Goal: Information Seeking & Learning: Understand process/instructions

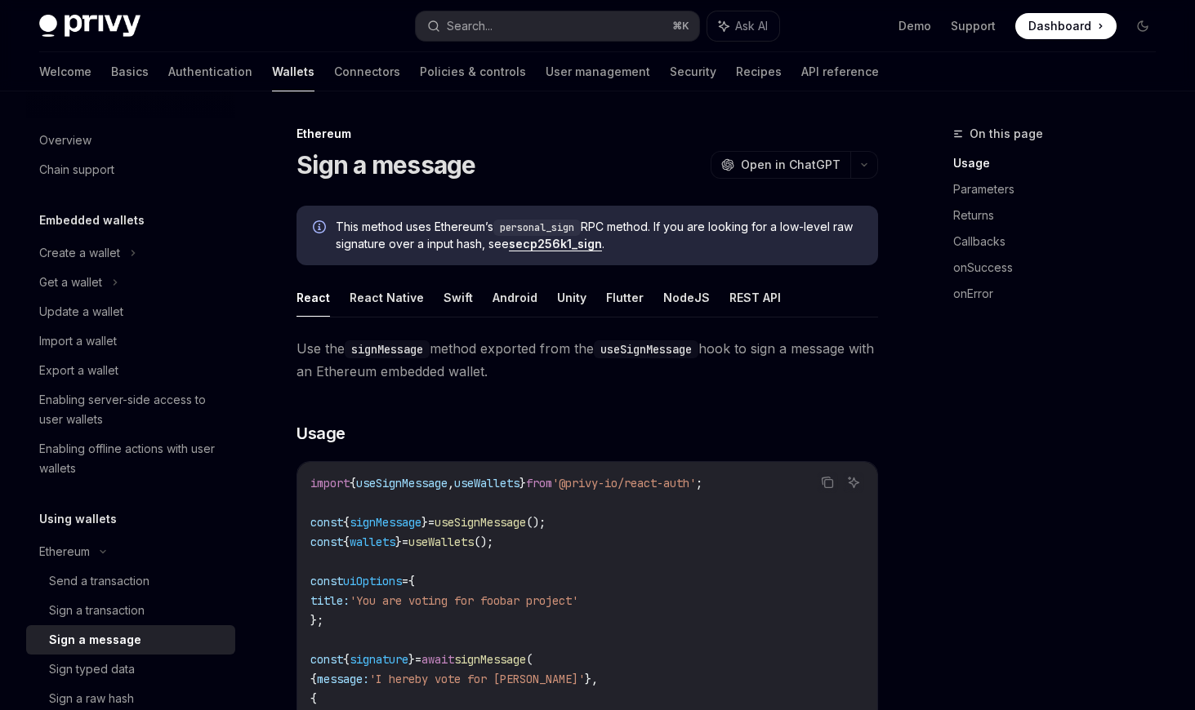
scroll to position [149, 0]
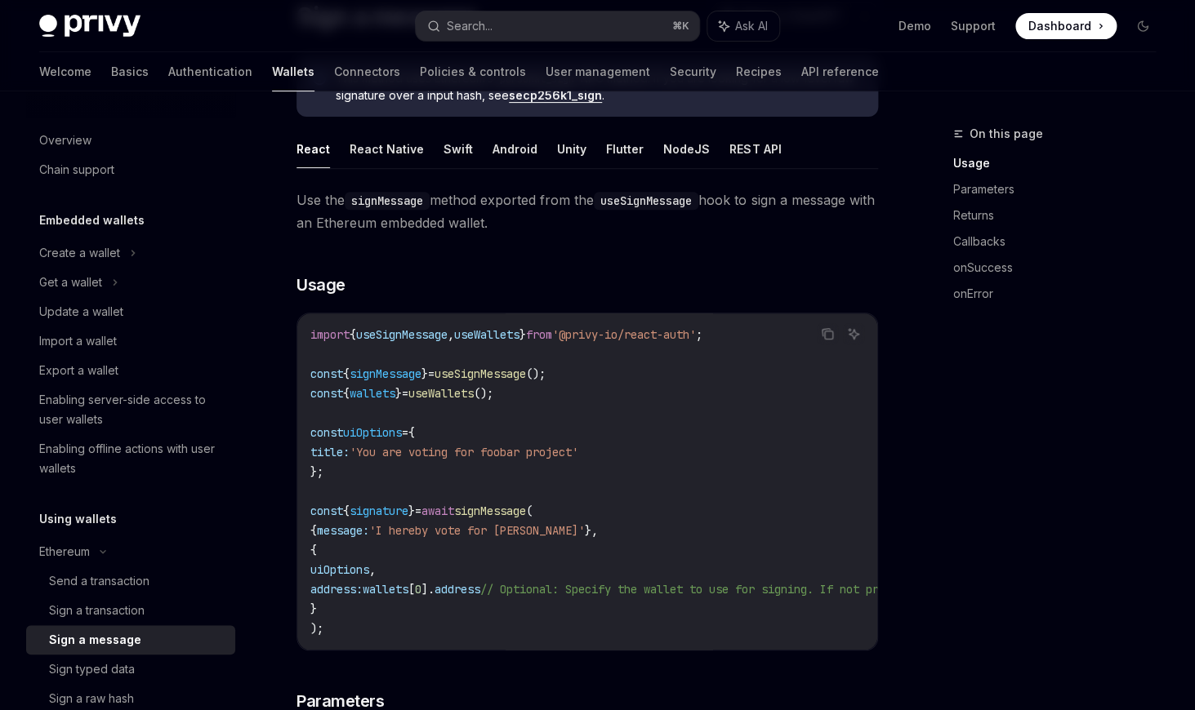
click at [539, 500] on code "import { useSignMessage , useWallets } from '@privy-io/react-auth' ; const { si…" at bounding box center [738, 482] width 856 height 314
click at [526, 506] on span "signMessage" at bounding box center [490, 511] width 72 height 15
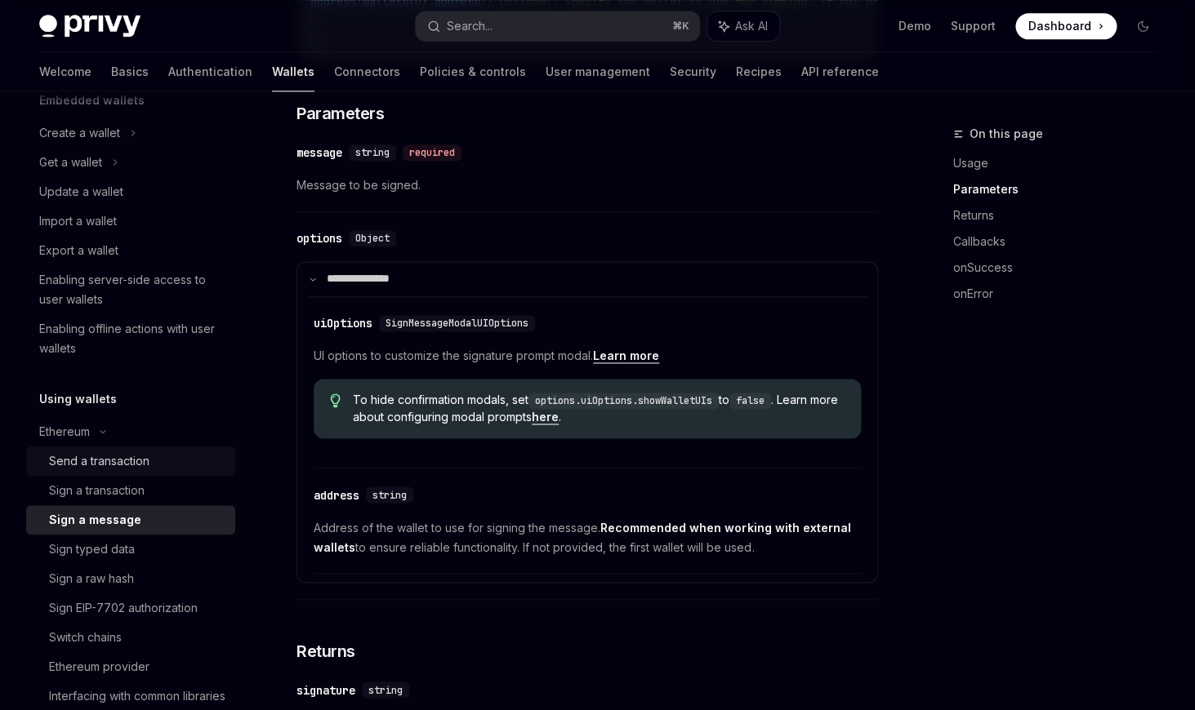
scroll to position [126, 0]
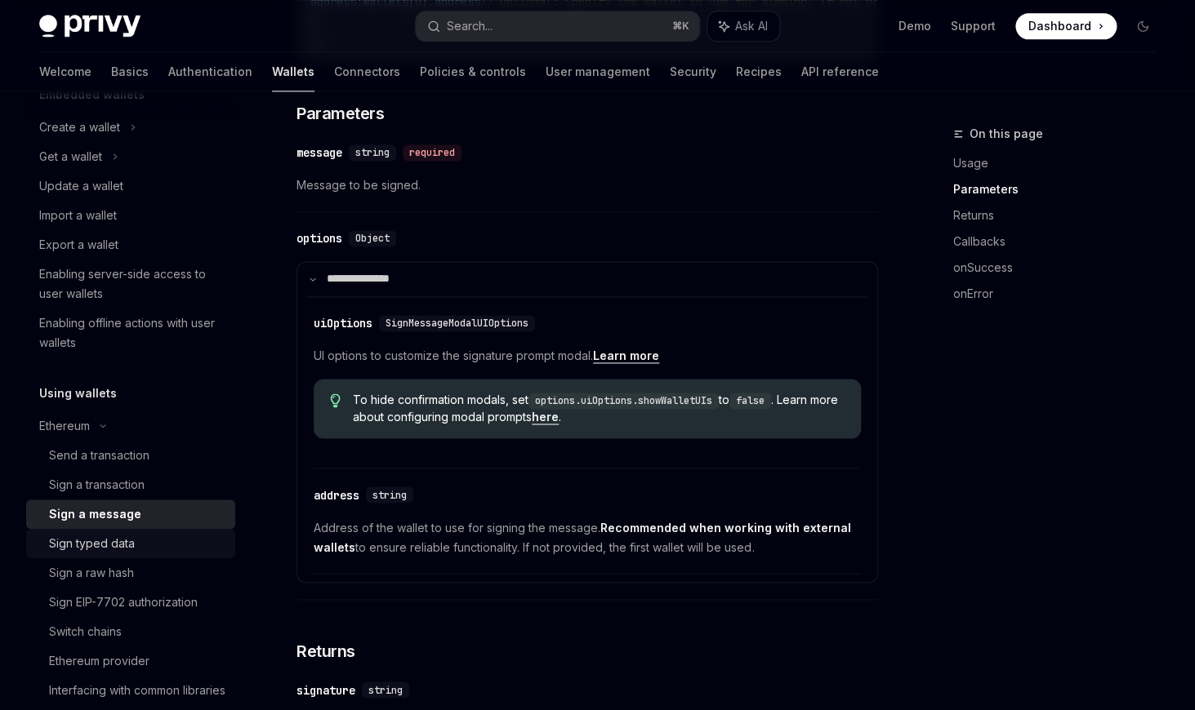
click at [99, 546] on div "Sign typed data" at bounding box center [92, 544] width 86 height 20
type textarea "*"
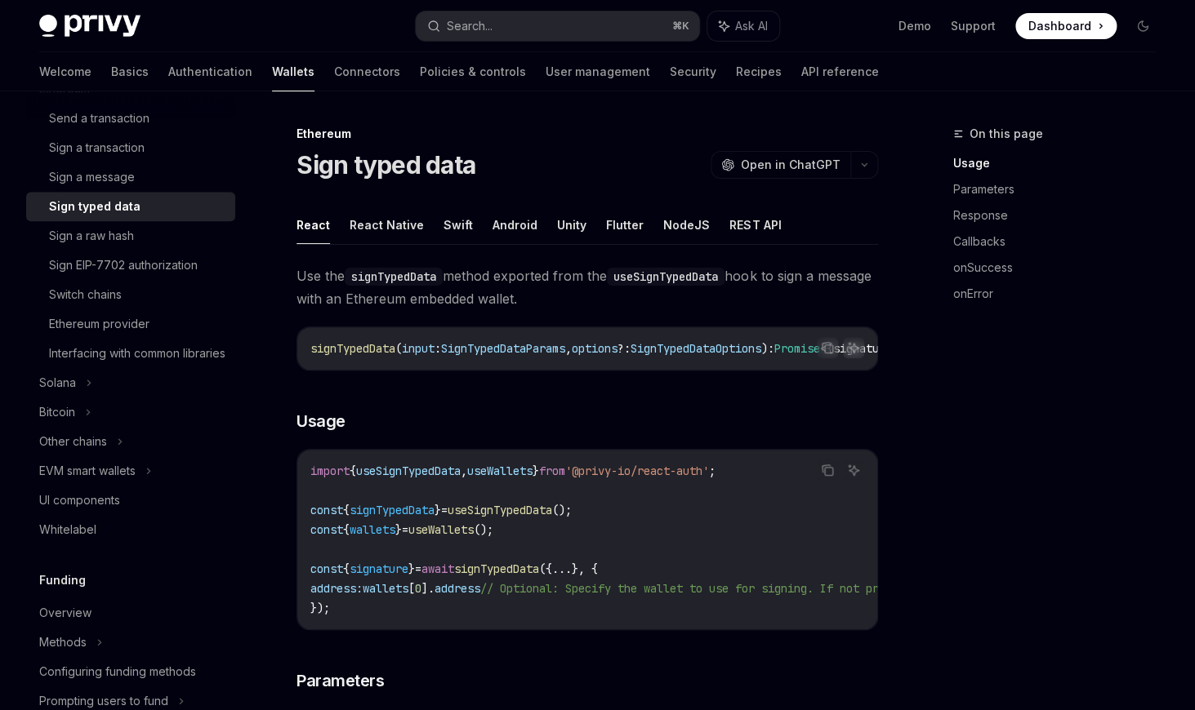
scroll to position [450, 0]
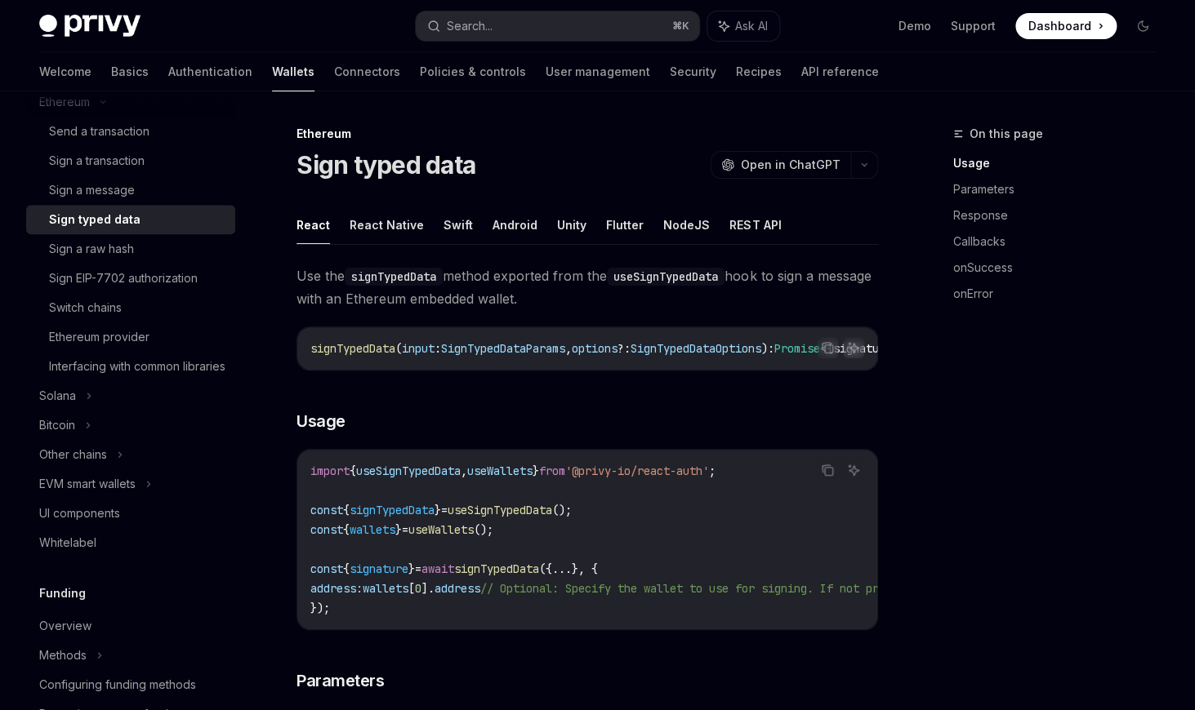
click at [577, 532] on code "import { useSignTypedData , useWallets } from '@privy-io/react-auth' ; const { …" at bounding box center [738, 539] width 856 height 157
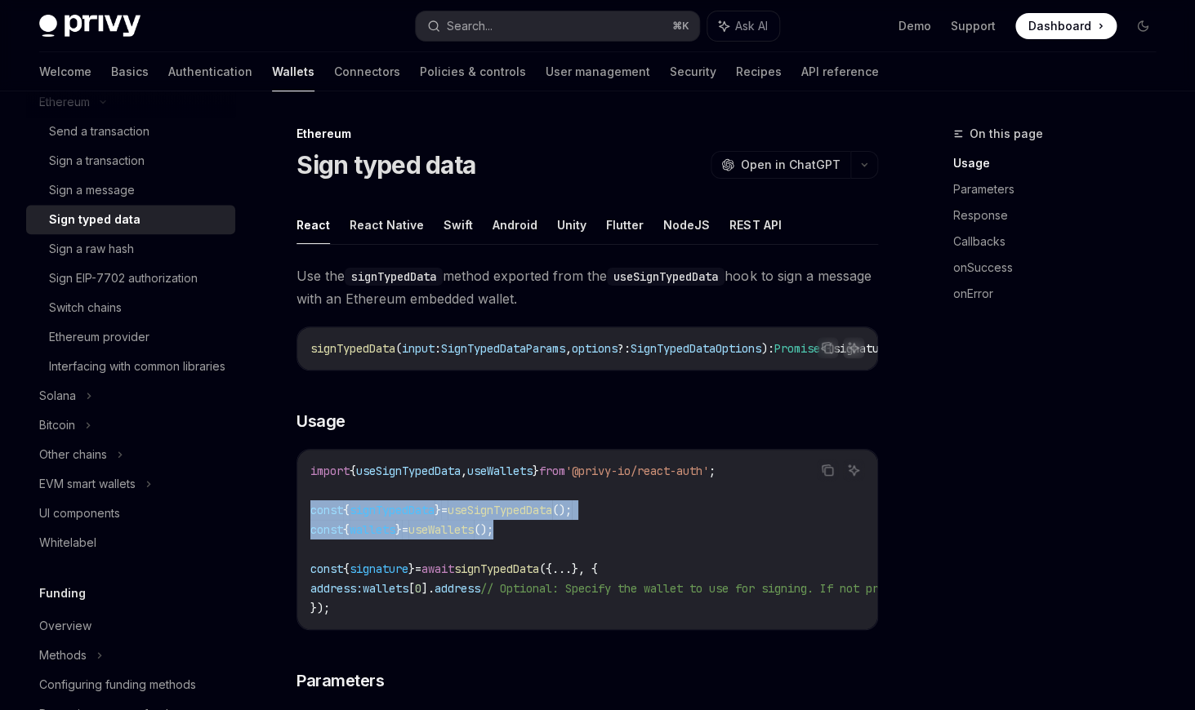
drag, startPoint x: 559, startPoint y: 535, endPoint x: 301, endPoint y: 511, distance: 260.0
click at [301, 511] on div "import { useSignTypedData , useWallets } from '@privy-io/react-auth' ; const { …" at bounding box center [587, 540] width 580 height 180
copy code "const { signTypedData } = useSignTypedData (); const { wallets } = useWallets (…"
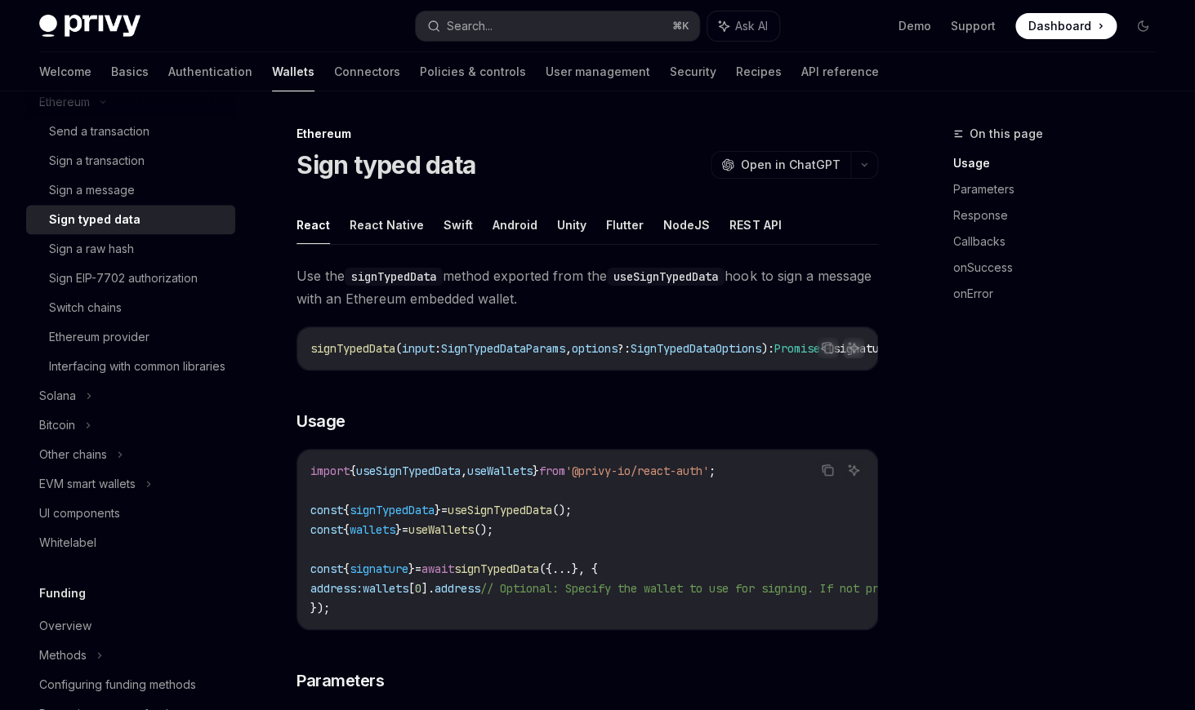
click at [467, 463] on code "import { useSignTypedData , useWallets } from '@privy-io/react-auth' ; const { …" at bounding box center [738, 539] width 856 height 157
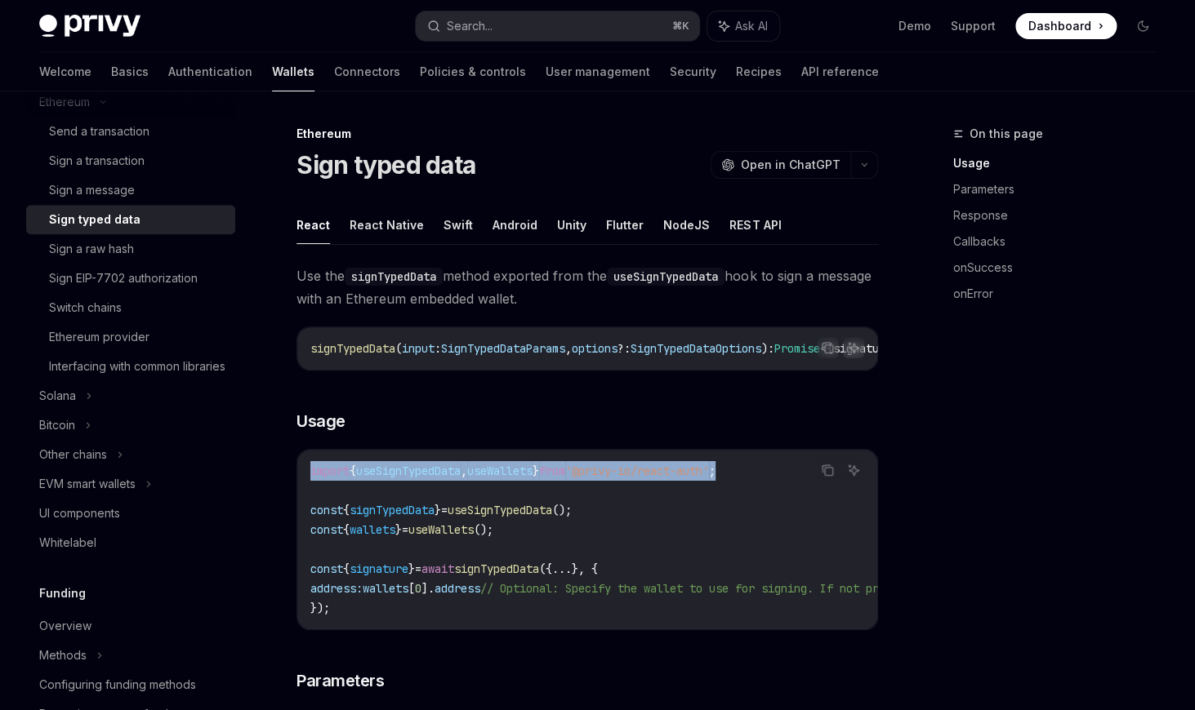
click at [467, 463] on code "import { useSignTypedData , useWallets } from '@privy-io/react-auth' ; const { …" at bounding box center [738, 539] width 856 height 157
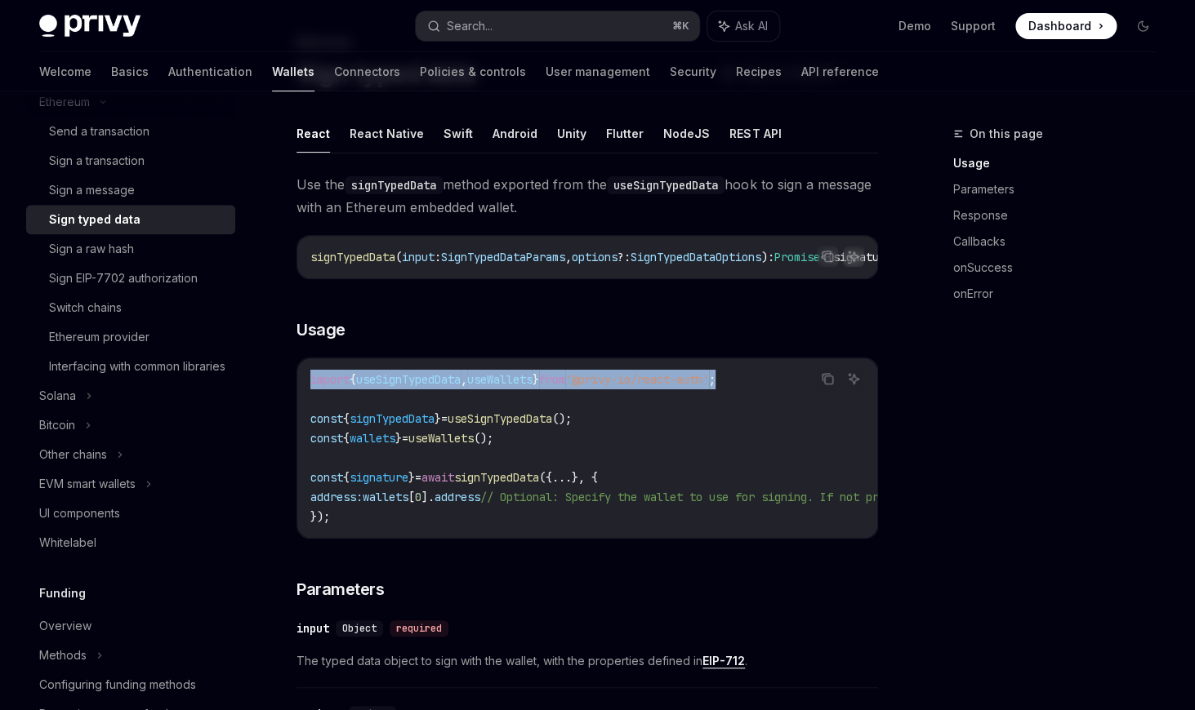
scroll to position [121, 0]
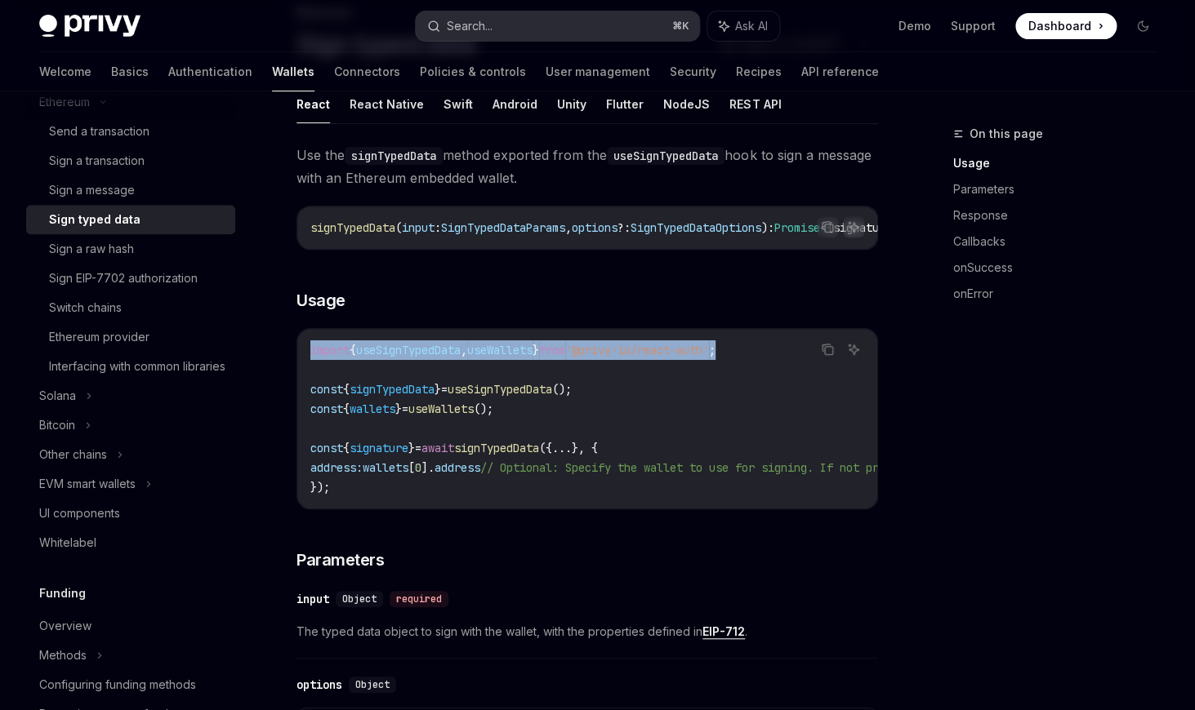
click at [463, 18] on div "Search..." at bounding box center [470, 26] width 46 height 20
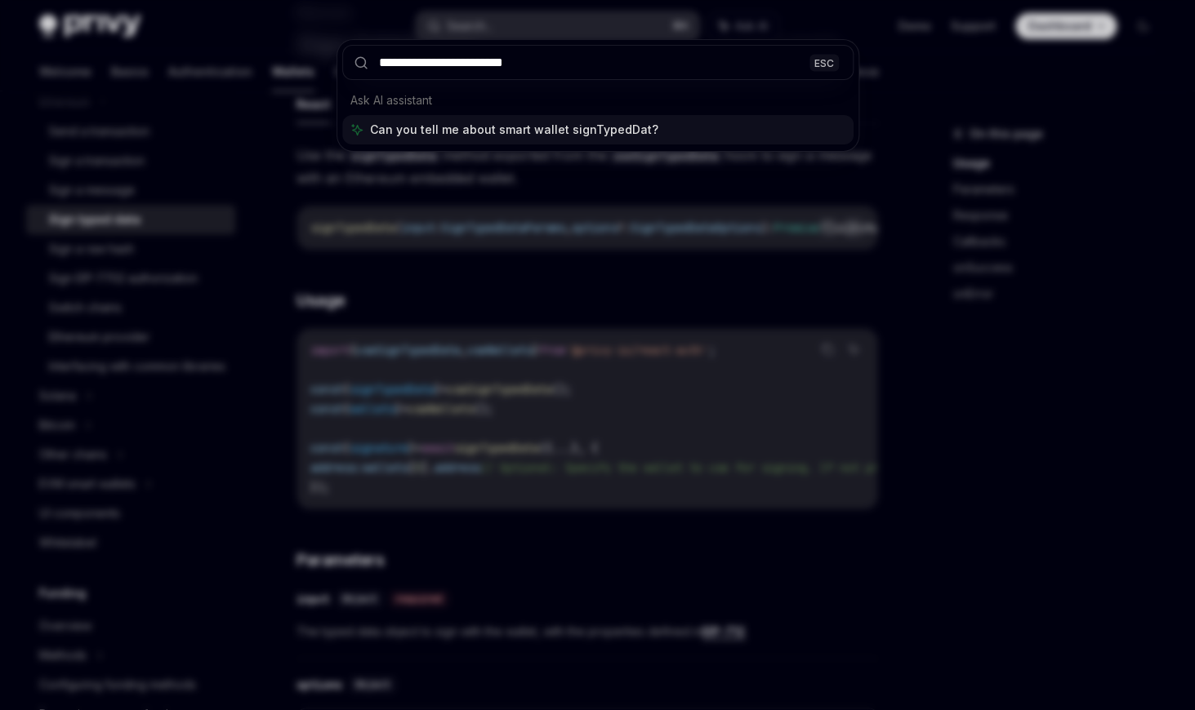
type input "**********"
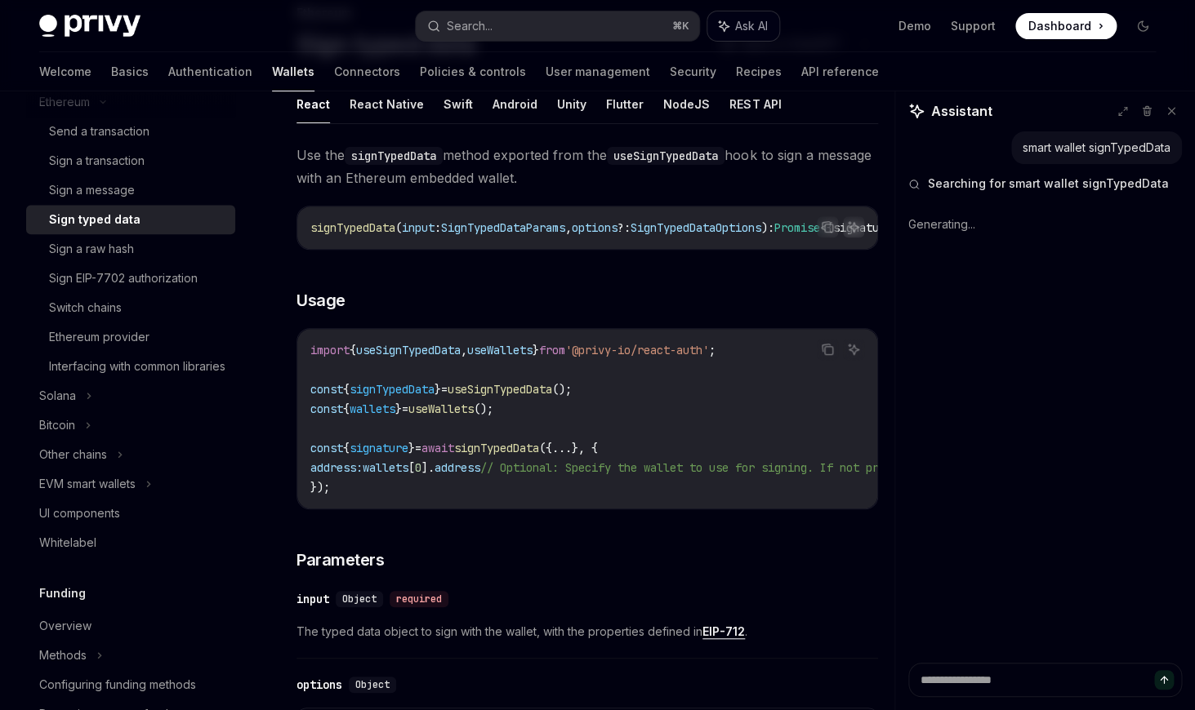
click at [746, 34] on button "Ask AI" at bounding box center [743, 25] width 72 height 29
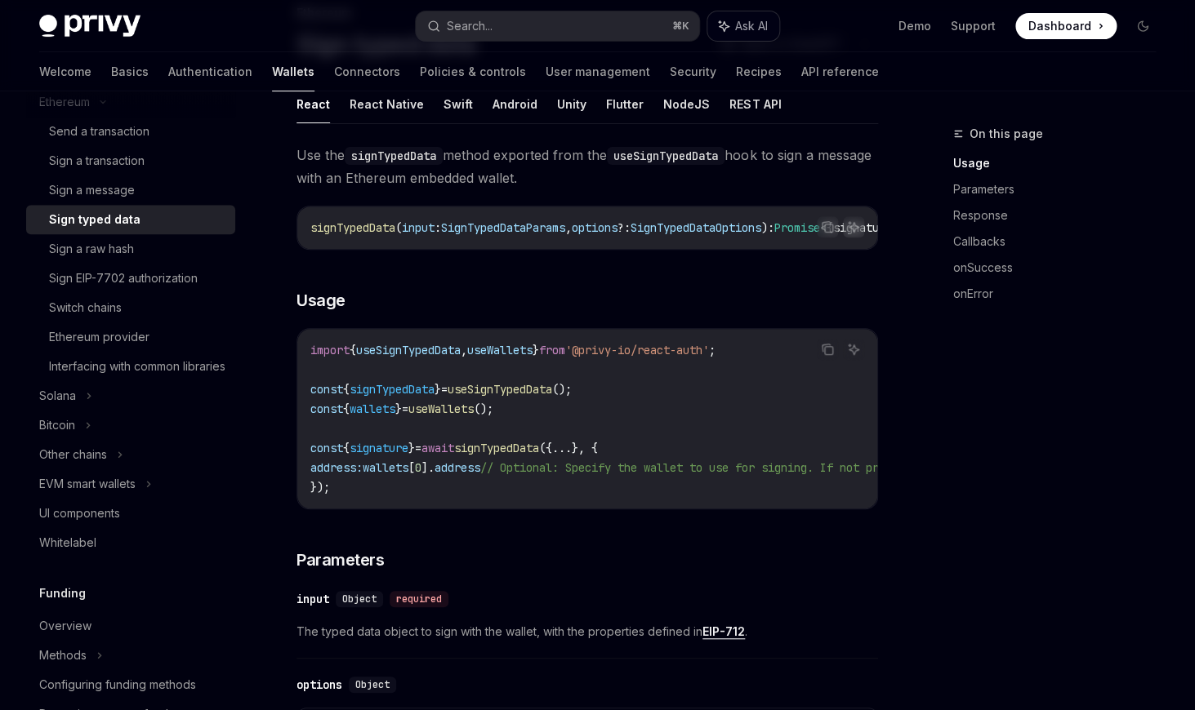
click at [737, 30] on span "Ask AI" at bounding box center [751, 26] width 33 height 16
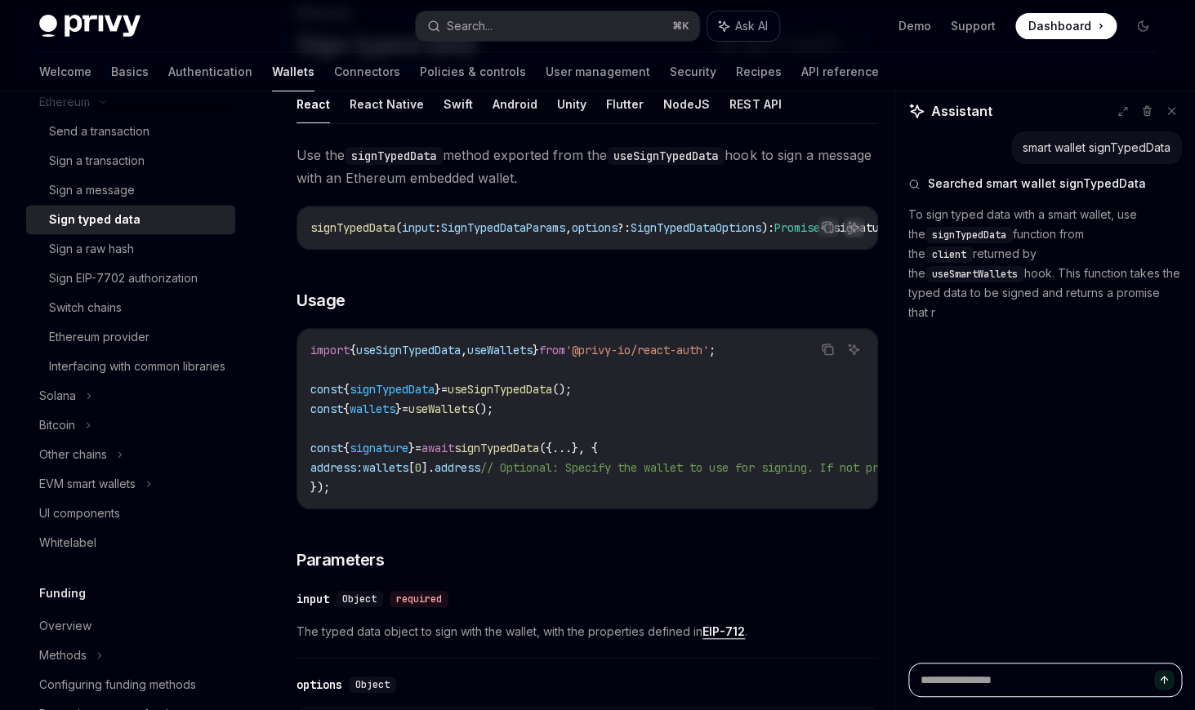
type textarea "*"
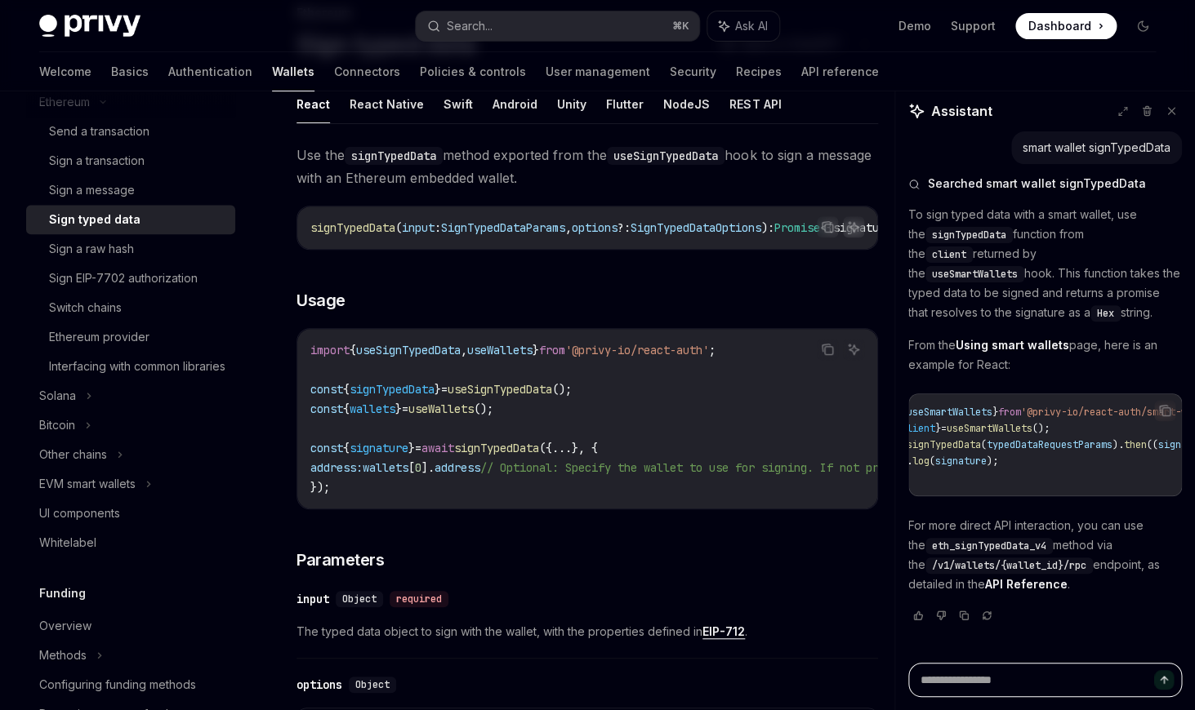
scroll to position [0, 0]
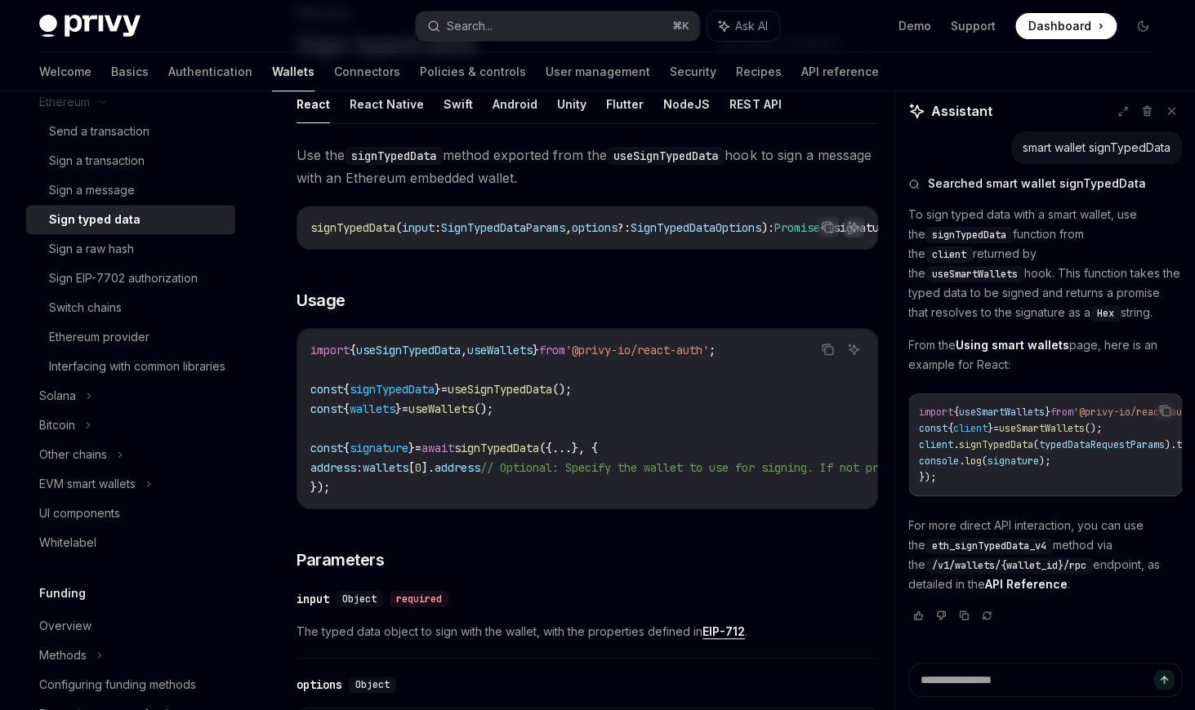
click at [1045, 430] on span "useSmartWallets" at bounding box center [1042, 428] width 86 height 13
click at [1018, 440] on span "signTypedData" at bounding box center [996, 445] width 74 height 13
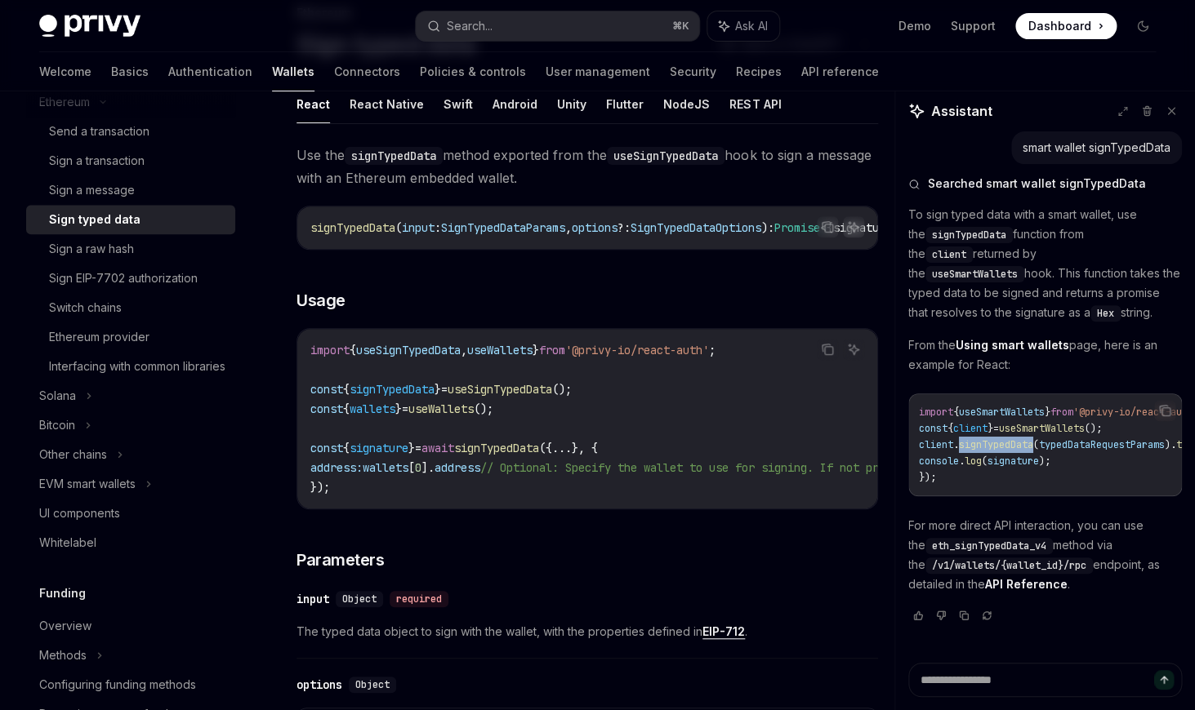
click at [1026, 435] on span "useSmartWallets" at bounding box center [1042, 428] width 86 height 13
